Goal: Navigation & Orientation: Find specific page/section

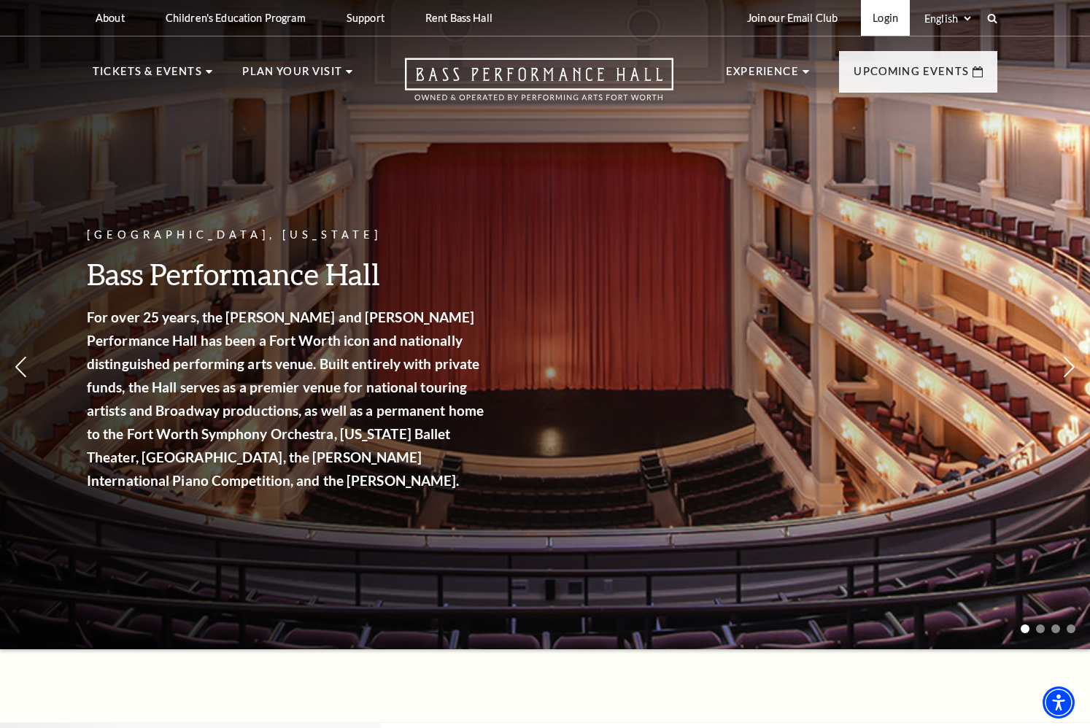
click at [890, 18] on link "Login" at bounding box center [885, 18] width 49 height 36
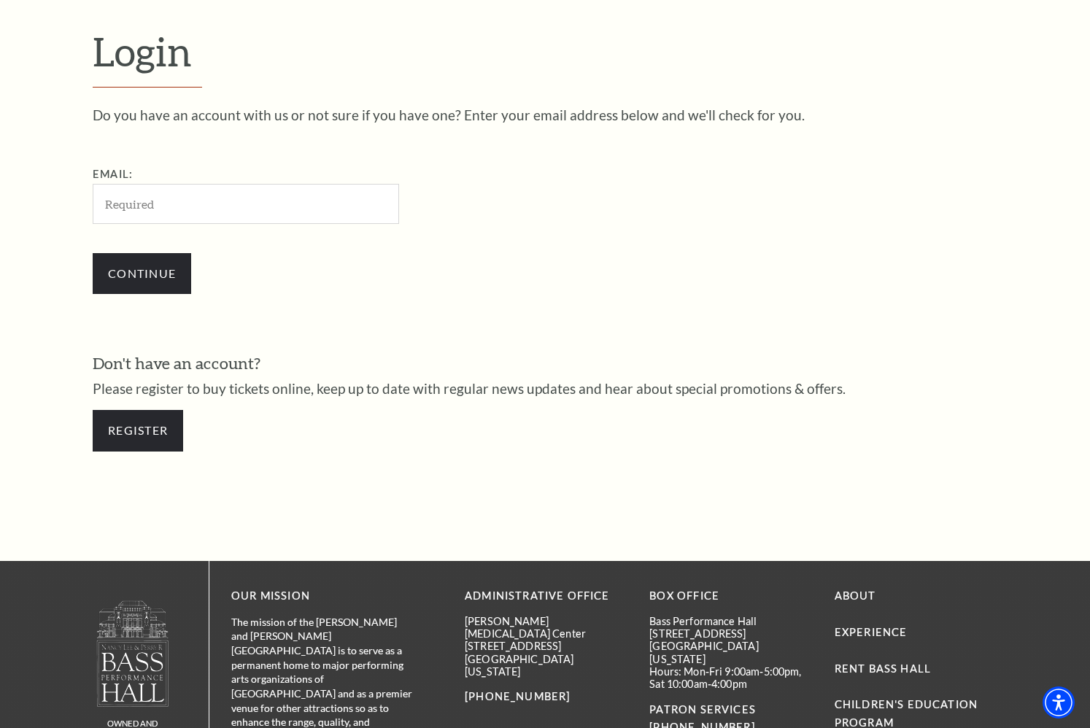
scroll to position [403, 0]
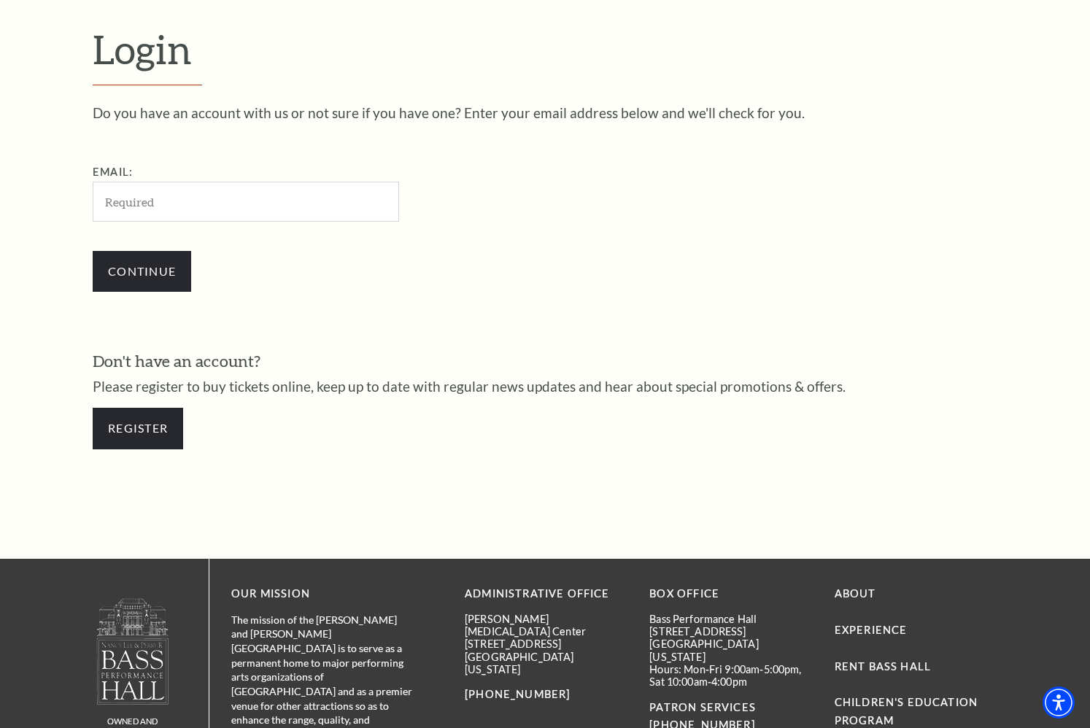
click at [151, 202] on input "Email:" at bounding box center [246, 202] width 306 height 40
type input "jasonlugo8@yahoo.com"
click at [137, 279] on input "Continue" at bounding box center [142, 271] width 98 height 41
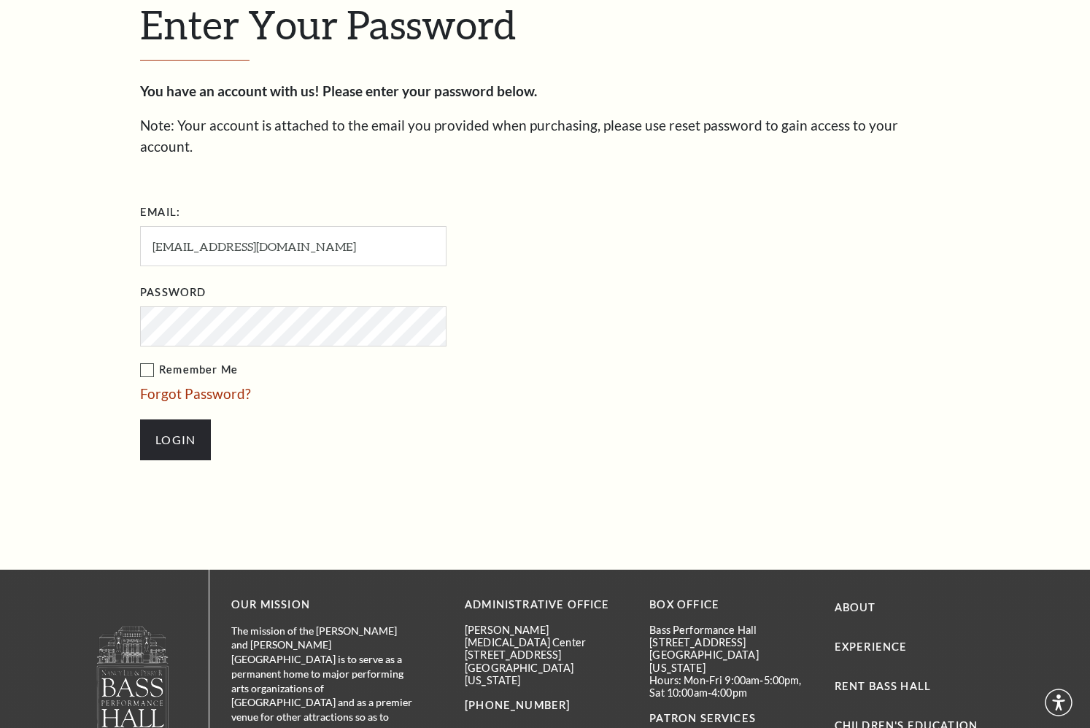
scroll to position [442, 0]
click at [174, 419] on input "Login" at bounding box center [175, 439] width 71 height 41
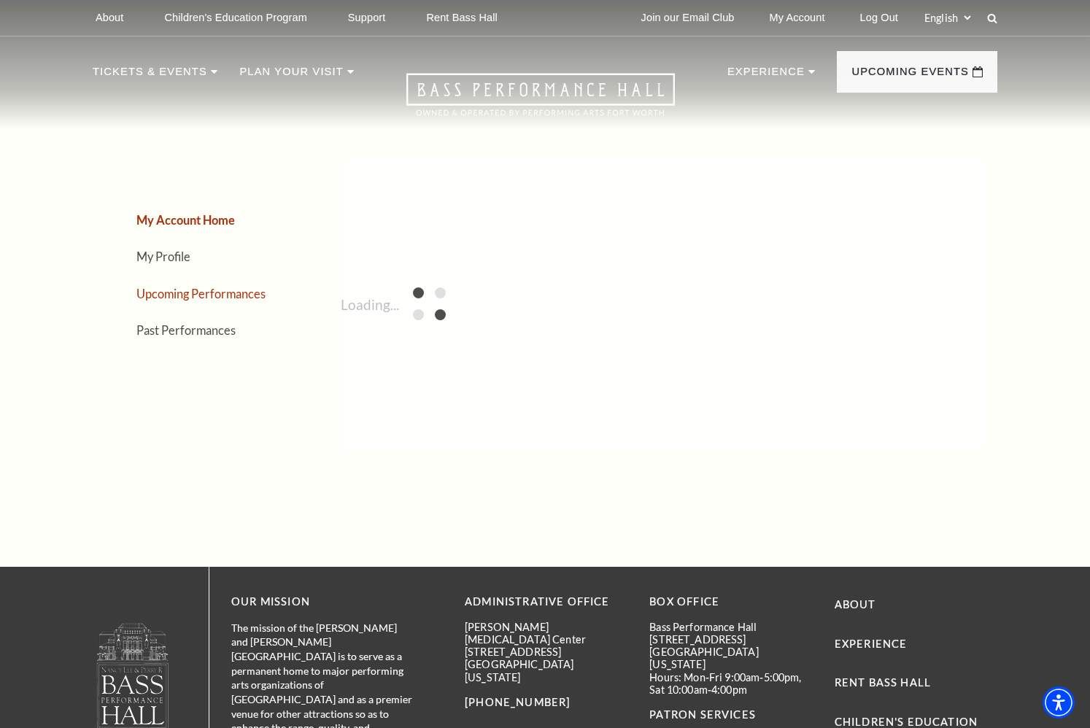
click at [185, 297] on link "Upcoming Performances" at bounding box center [200, 294] width 129 height 14
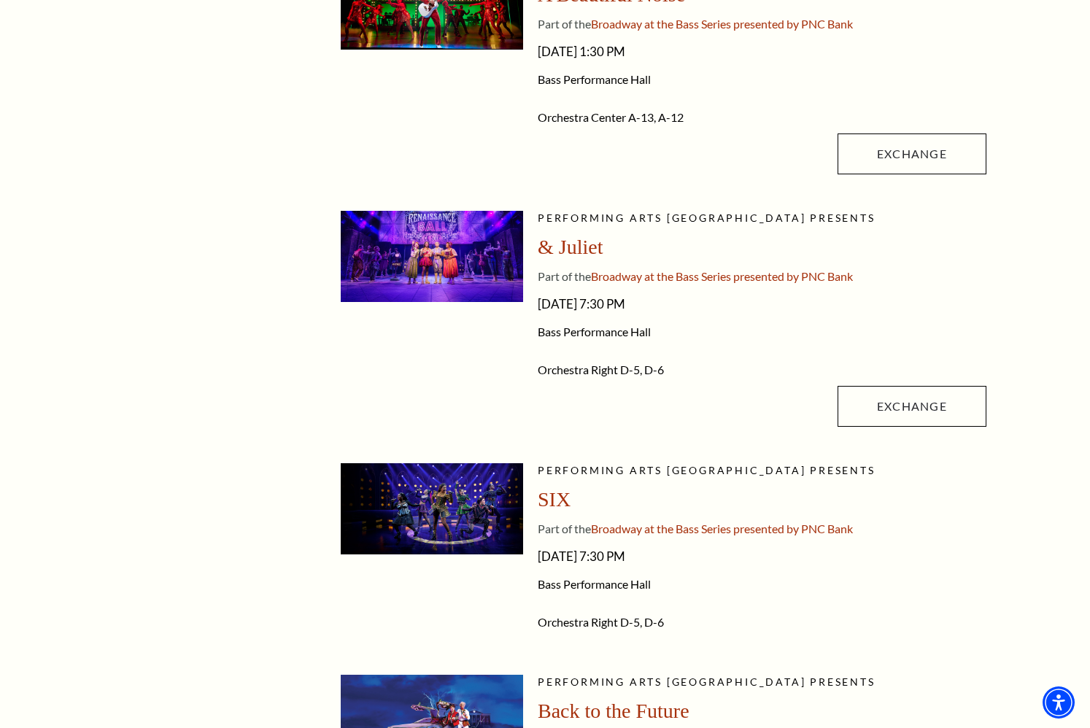
scroll to position [715, 0]
